Goal: Find specific page/section: Find specific page/section

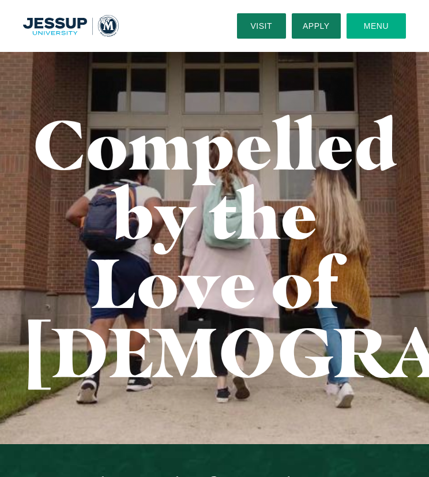
click at [383, 20] on button "Menu" at bounding box center [375, 25] width 59 height 25
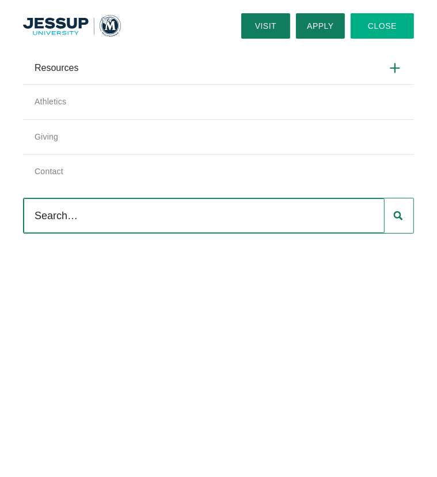
click at [388, 70] on icon at bounding box center [395, 68] width 15 height 15
click at [0, 0] on input "Resources" at bounding box center [0, 0] width 0 height 0
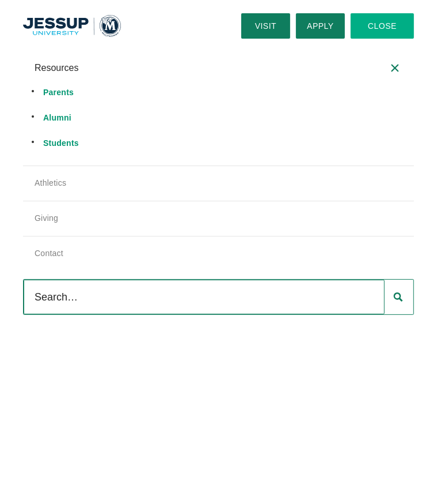
click at [389, 70] on use at bounding box center [395, 68] width 12 height 12
click at [0, 0] on input "Resources" at bounding box center [0, 0] width 0 height 0
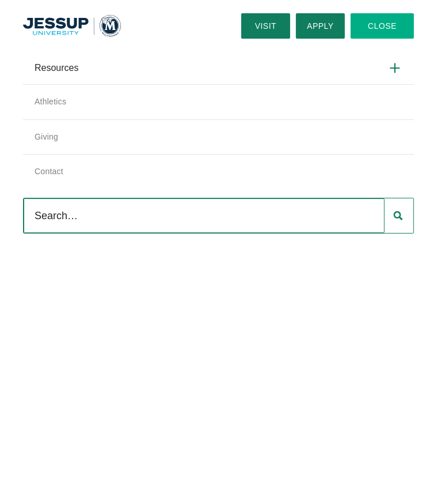
click at [390, 65] on icon at bounding box center [395, 68] width 15 height 15
click at [0, 0] on input "Resources" at bounding box center [0, 0] width 0 height 0
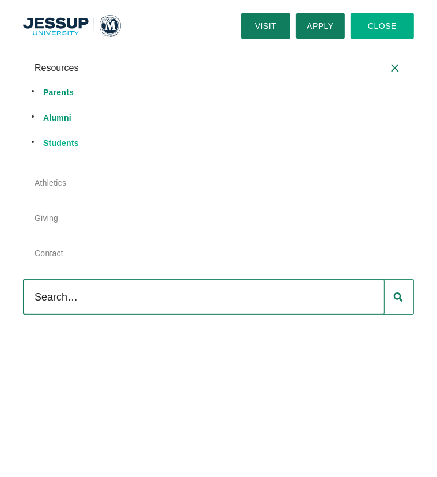
click at [67, 145] on link "Students" at bounding box center [61, 142] width 36 height 9
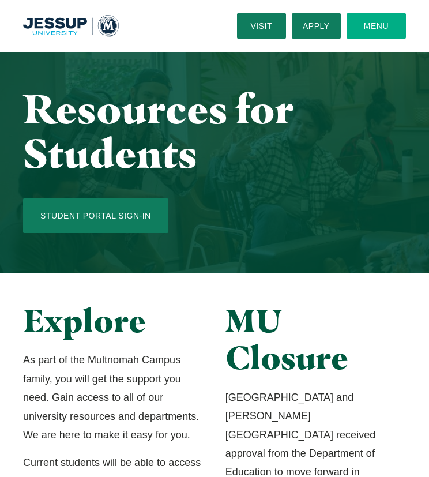
click at [369, 20] on button "Menu" at bounding box center [375, 25] width 59 height 25
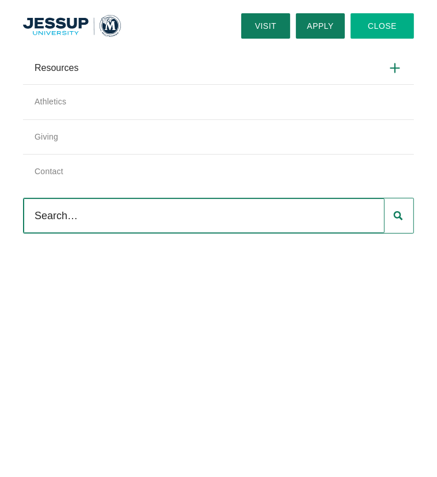
click at [58, 215] on input "Search" at bounding box center [204, 215] width 361 height 35
click at [131, 74] on label "Resources" at bounding box center [218, 68] width 391 height 32
click at [0, 0] on input "Resources" at bounding box center [0, 0] width 0 height 0
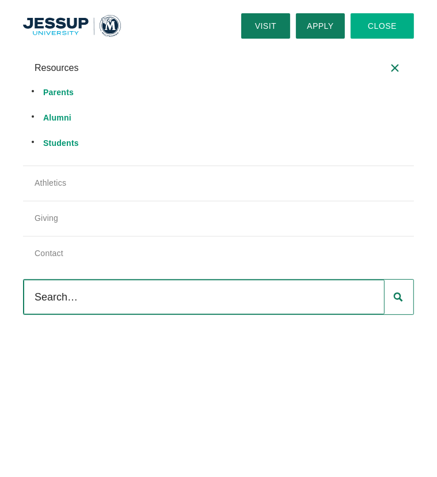
click at [55, 150] on li "Students" at bounding box center [223, 143] width 360 height 17
click at [56, 141] on link "Students" at bounding box center [61, 142] width 36 height 9
